Goal: Information Seeking & Learning: Learn about a topic

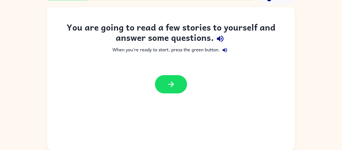
scroll to position [25, 0]
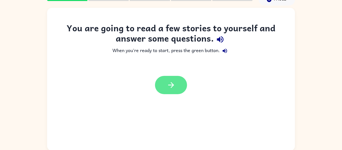
click at [160, 83] on button "button" at bounding box center [171, 85] width 32 height 18
click at [174, 92] on div at bounding box center [171, 85] width 32 height 18
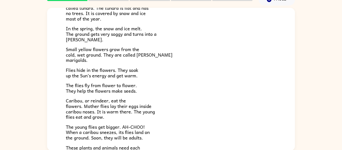
scroll to position [103, 0]
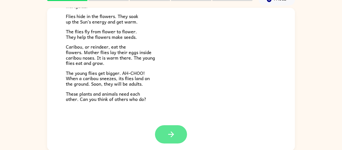
click at [165, 134] on button "button" at bounding box center [171, 134] width 32 height 18
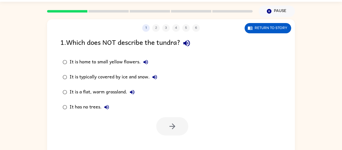
scroll to position [0, 0]
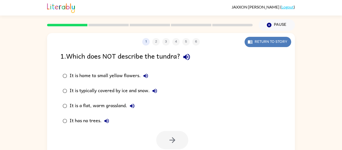
click at [275, 46] on button "Return to story" at bounding box center [268, 42] width 47 height 10
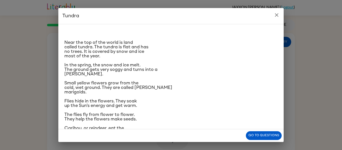
click at [274, 40] on div "Near the top of the world is land called tundra. The tundra is flat and has no …" at bounding box center [171, 101] width 214 height 147
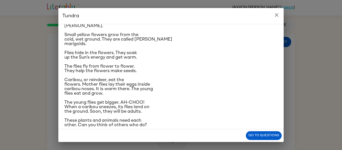
scroll to position [55, 0]
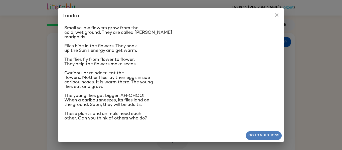
click at [260, 136] on button "Go to questions" at bounding box center [264, 135] width 36 height 9
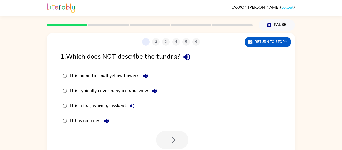
click at [283, 73] on div "It is home to small yellow flowers. It is typically covered by ice and snow. It…" at bounding box center [177, 98] width 235 height 60
click at [77, 117] on div "It has no trees." at bounding box center [91, 121] width 42 height 10
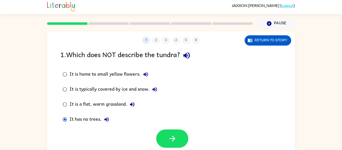
scroll to position [2, 0]
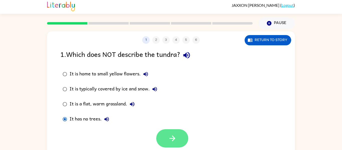
click at [171, 143] on icon "button" at bounding box center [172, 138] width 9 height 9
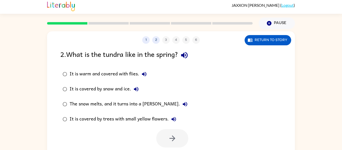
click at [92, 70] on div "It is warm and covered with flies." at bounding box center [110, 74] width 80 height 10
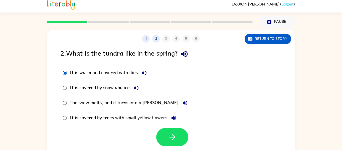
scroll to position [8, 0]
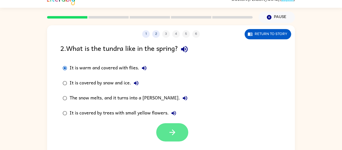
click at [177, 139] on button "button" at bounding box center [172, 132] width 32 height 18
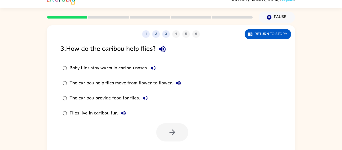
click at [113, 70] on div "Baby flies stay warm in caribou noses." at bounding box center [114, 68] width 89 height 10
click at [161, 132] on button "button" at bounding box center [172, 132] width 32 height 18
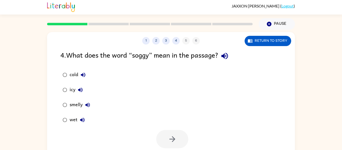
scroll to position [0, 0]
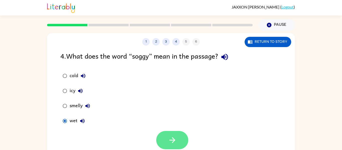
click at [179, 149] on button "button" at bounding box center [172, 140] width 32 height 18
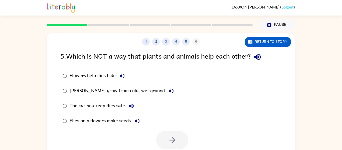
click at [93, 116] on div "Flies help flowers make seeds." at bounding box center [106, 121] width 73 height 10
click at [174, 144] on icon "button" at bounding box center [172, 140] width 9 height 9
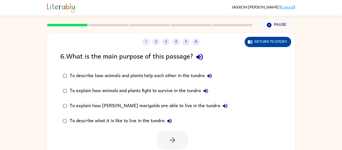
click at [270, 41] on button "Return to story" at bounding box center [268, 42] width 47 height 10
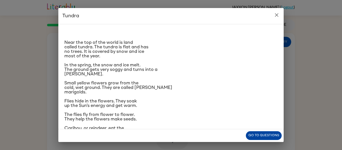
click at [258, 139] on button "Go to questions" at bounding box center [264, 135] width 36 height 9
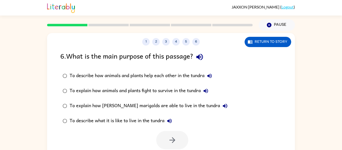
click at [212, 74] on icon "button" at bounding box center [210, 76] width 6 height 6
click at [200, 56] on icon "button" at bounding box center [199, 57] width 7 height 7
click at [211, 81] on div "To describe how animals and plants help each other in the tundra" at bounding box center [142, 76] width 145 height 10
click at [166, 139] on button "button" at bounding box center [172, 140] width 32 height 18
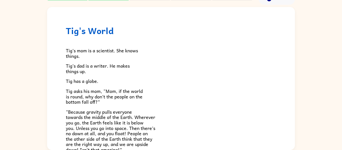
scroll to position [14, 0]
